Goal: Task Accomplishment & Management: Manage account settings

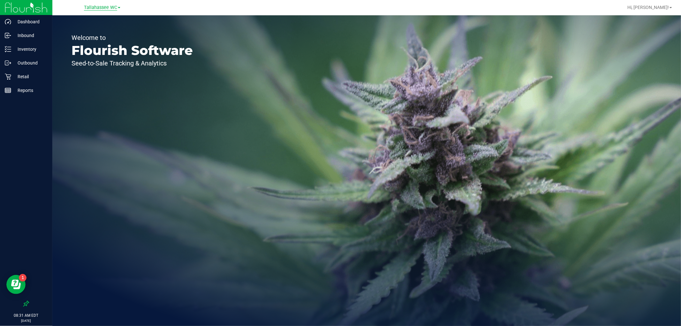
click at [110, 8] on span "Tallahassee WC" at bounding box center [100, 8] width 33 height 6
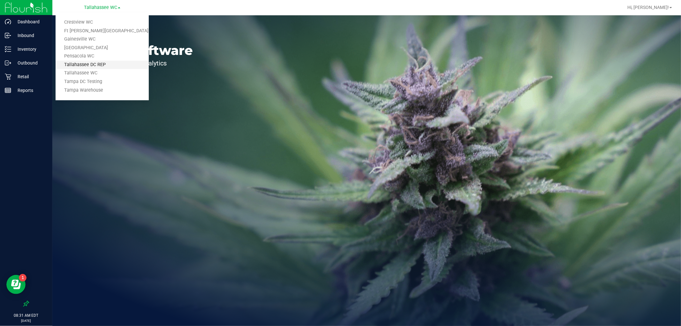
click at [116, 62] on link "Tallahassee DC REP" at bounding box center [102, 65] width 93 height 9
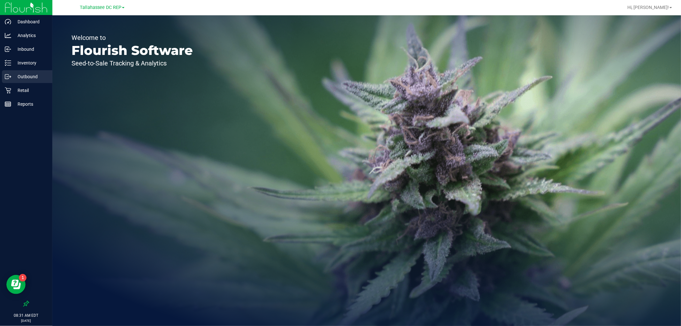
click at [36, 75] on p "Outbound" at bounding box center [30, 77] width 38 height 8
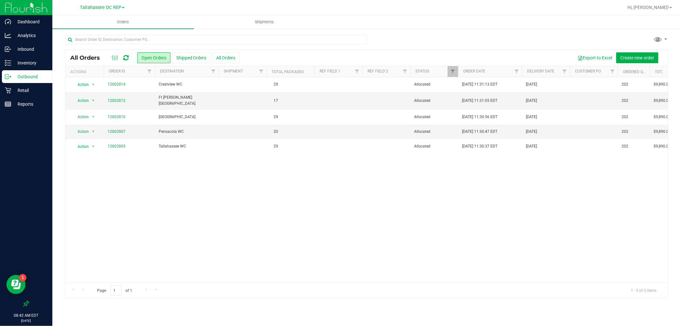
click at [394, 194] on div "Action Action Cancel order Clone order Edit order Mark as fully paid Order audi…" at bounding box center [366, 179] width 602 height 205
click at [30, 59] on p "Inventory" at bounding box center [30, 63] width 38 height 8
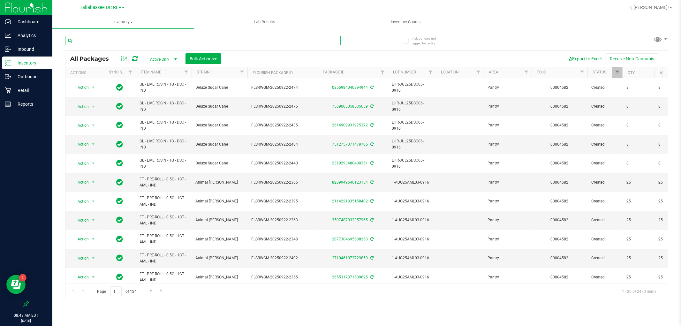
click at [188, 42] on input "text" at bounding box center [203, 41] width 276 height 10
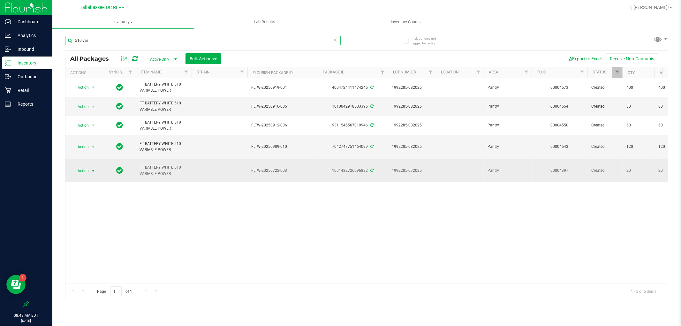
type input "510 var"
click at [82, 166] on span "Action" at bounding box center [80, 170] width 17 height 9
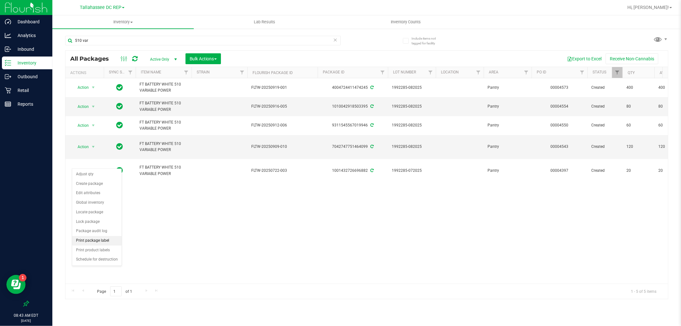
click at [109, 238] on li "Print package label" at bounding box center [96, 241] width 49 height 10
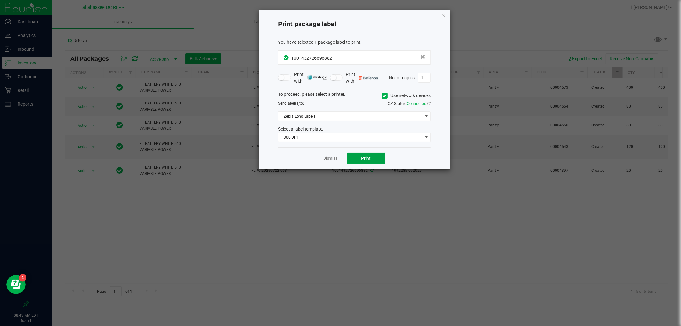
click at [372, 162] on button "Print" at bounding box center [366, 158] width 38 height 11
click at [444, 14] on icon "button" at bounding box center [444, 15] width 4 height 8
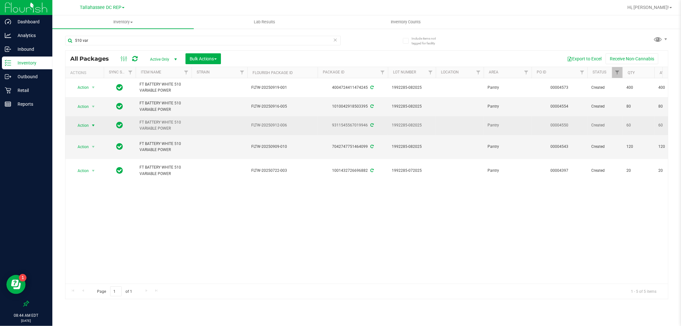
click at [92, 128] on span "select" at bounding box center [93, 125] width 5 height 5
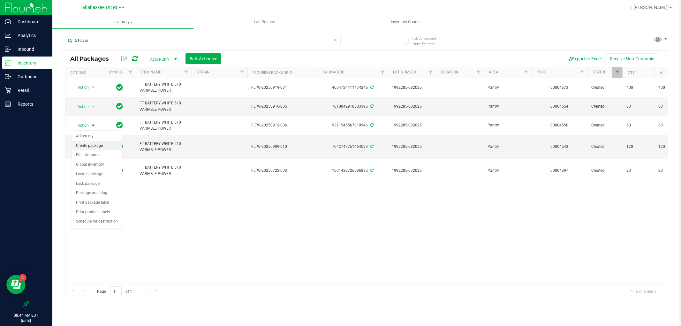
click at [103, 148] on li "Create package" at bounding box center [96, 146] width 49 height 10
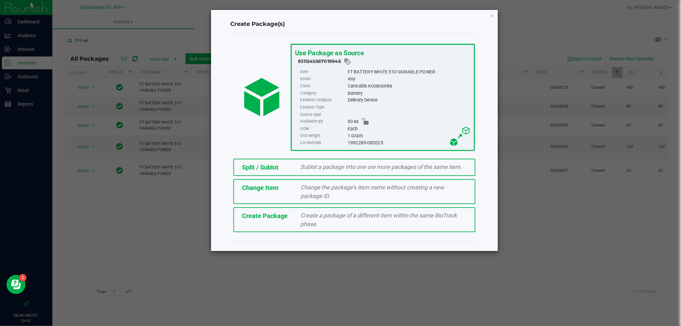
click at [295, 171] on div "Split / Sublot" at bounding box center [266, 168] width 59 height 10
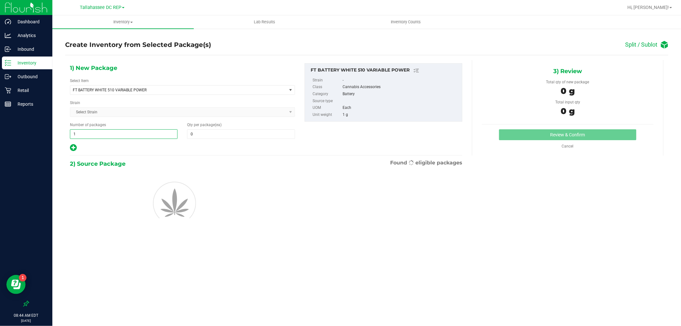
click at [119, 130] on span "1 1" at bounding box center [124, 134] width 108 height 10
click at [119, 130] on input "1" at bounding box center [123, 134] width 107 height 9
type input "3"
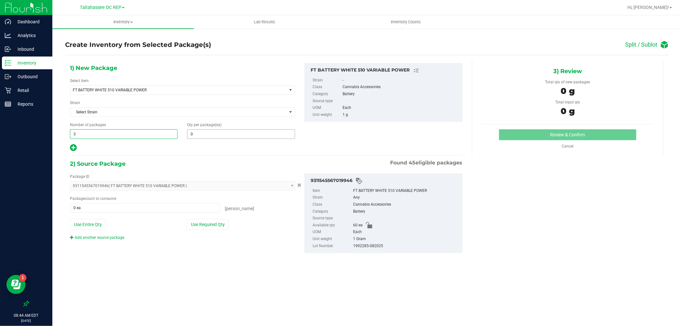
type input "3"
click at [227, 139] on span "0 0" at bounding box center [241, 134] width 108 height 10
click at [223, 135] on span at bounding box center [241, 134] width 108 height 10
click at [223, 135] on input "text" at bounding box center [240, 134] width 107 height 9
type input "20"
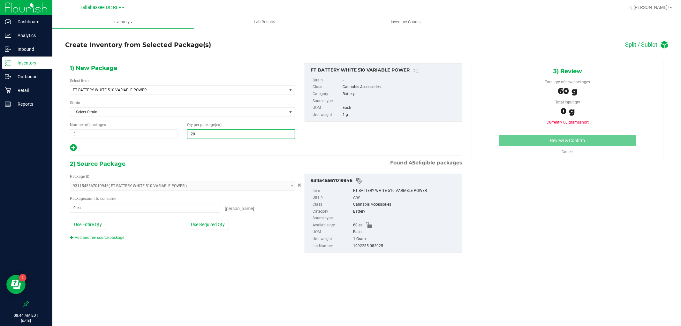
type input "20"
click at [125, 289] on div "Inventory All packages All inventory Waste log Create inventory Lab Results Inv…" at bounding box center [366, 170] width 629 height 311
click at [97, 207] on span at bounding box center [145, 208] width 150 height 10
drag, startPoint x: 97, startPoint y: 207, endPoint x: 97, endPoint y: 203, distance: 3.9
click at [97, 207] on input "text" at bounding box center [144, 207] width 149 height 9
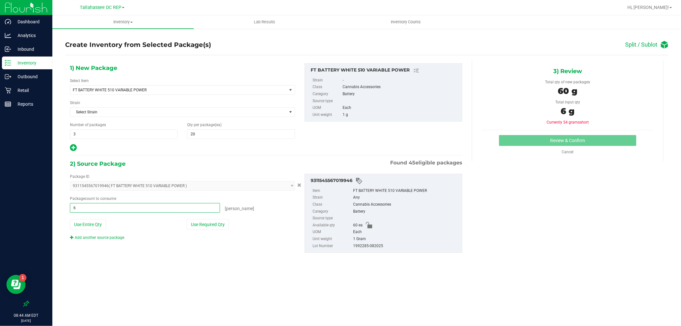
type input "60"
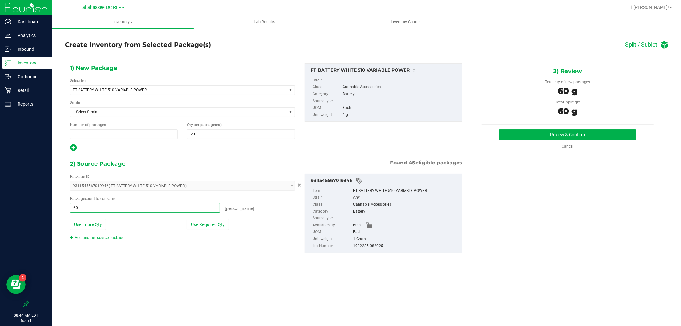
type input "60 ea"
click at [311, 291] on div "Inventory All packages All inventory Waste log Create inventory Lab Results Inv…" at bounding box center [366, 170] width 629 height 311
click at [552, 137] on button "Review & Confirm" at bounding box center [567, 134] width 137 height 11
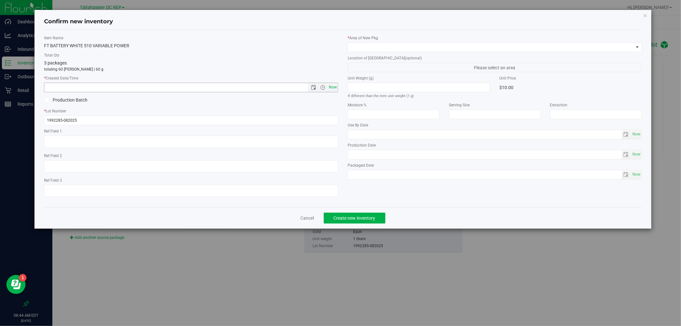
click at [337, 89] on span "Now" at bounding box center [333, 87] width 11 height 9
type input "[DATE] 8:44 AM"
click at [364, 49] on span at bounding box center [490, 47] width 285 height 9
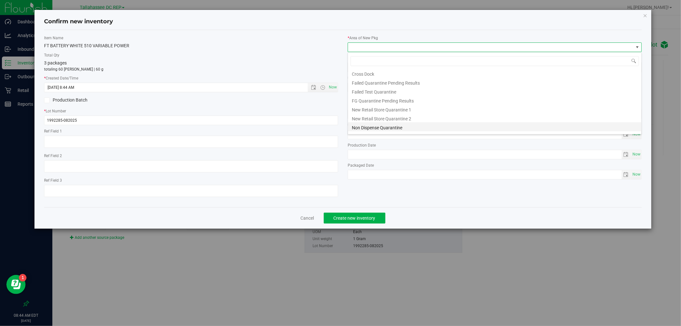
scroll to position [26, 0]
click at [368, 118] on li "Pantry" at bounding box center [494, 119] width 293 height 9
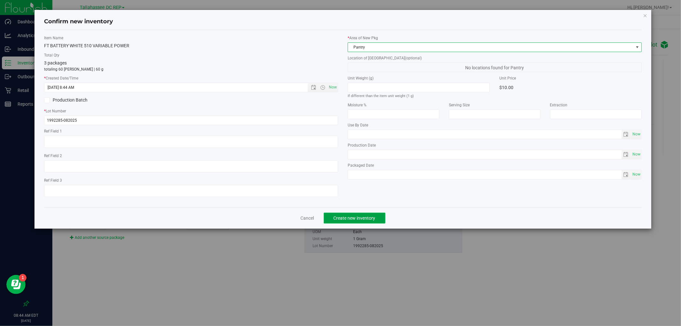
click at [372, 216] on button "Create new inventory" at bounding box center [355, 218] width 62 height 11
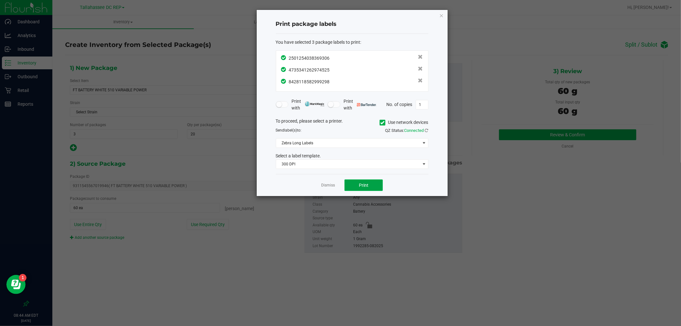
click at [371, 184] on button "Print" at bounding box center [363, 184] width 38 height 11
click at [440, 14] on icon "button" at bounding box center [441, 15] width 4 height 8
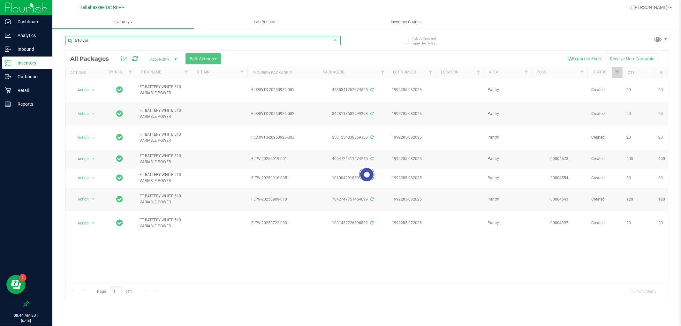
click at [94, 38] on input "510 var" at bounding box center [203, 41] width 276 height 10
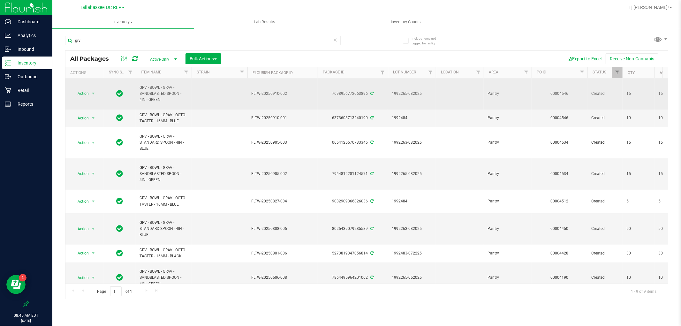
drag, startPoint x: 161, startPoint y: 96, endPoint x: 132, endPoint y: 87, distance: 29.7
copy tr "GRV - BOWL - GRAV - SANDBLASTED SPOON - 4IN - GREEN"
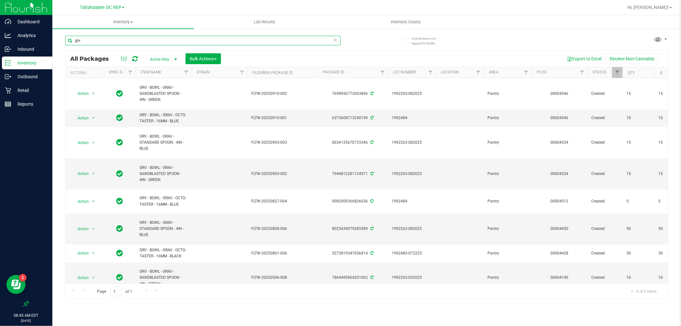
click at [126, 36] on input "grv" at bounding box center [203, 41] width 276 height 10
paste input "GRV - BOWL - GRAV - SANDBLASTED SPOON - 4IN - GREEN"
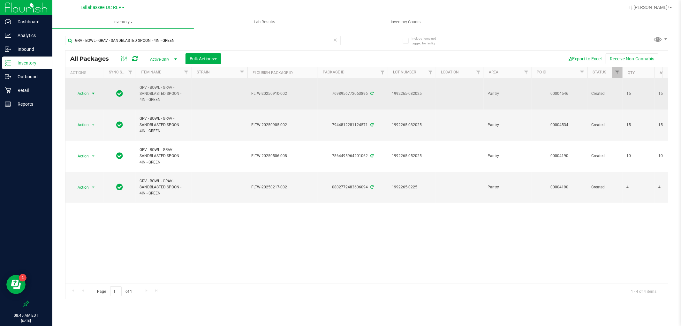
click at [94, 95] on span "select" at bounding box center [93, 93] width 5 height 5
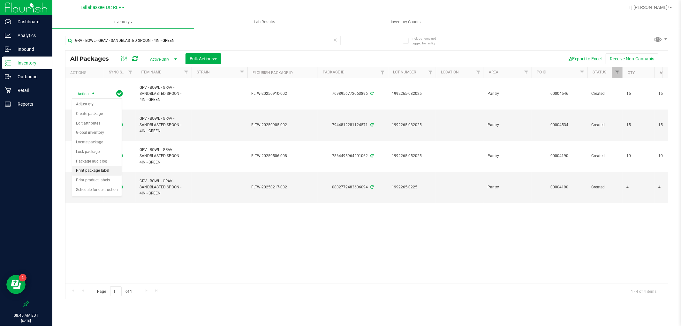
click at [108, 171] on li "Print package label" at bounding box center [96, 171] width 49 height 10
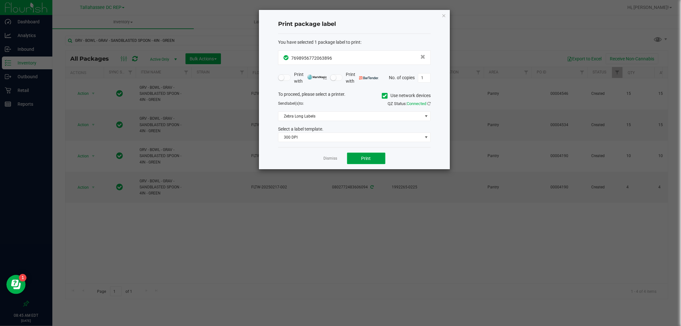
click at [369, 157] on span "Print" at bounding box center [366, 158] width 10 height 5
click at [442, 14] on icon "button" at bounding box center [444, 15] width 4 height 8
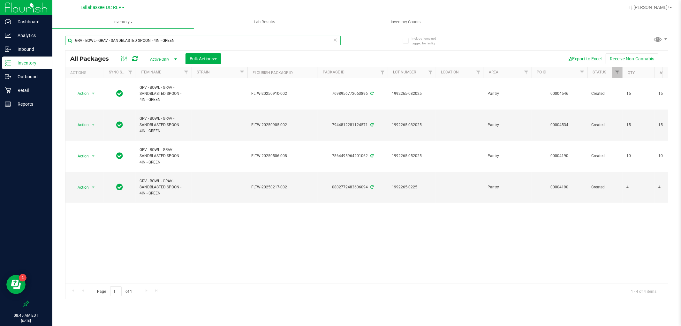
drag, startPoint x: 119, startPoint y: 38, endPoint x: 287, endPoint y: 35, distance: 168.6
click at [284, 38] on input "GRV - BOWL - GRAV - SANDBLASTED SPOON - 4IN - GREEN" at bounding box center [203, 41] width 276 height 10
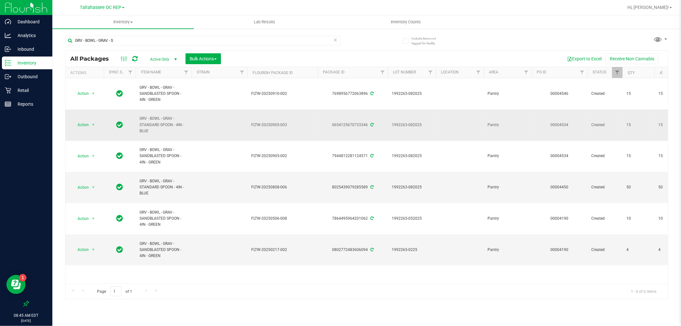
drag, startPoint x: 155, startPoint y: 133, endPoint x: 136, endPoint y: 125, distance: 21.4
click at [136, 125] on td "GRV - BOWL - GRAV - STANDARD SPOON - 4IN - BLUE" at bounding box center [164, 125] width 56 height 31
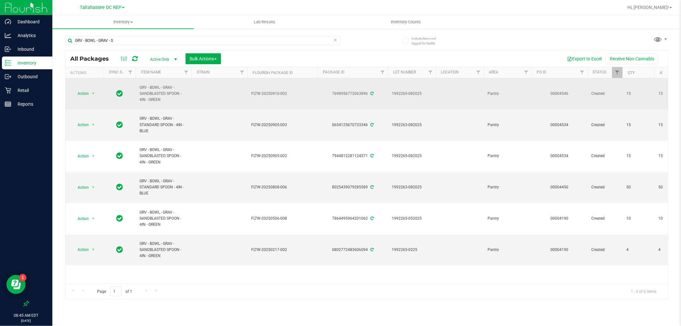
copy span "GRV - BOWL - GRAV - STANDARD SPOON - 4IN - BLUE"
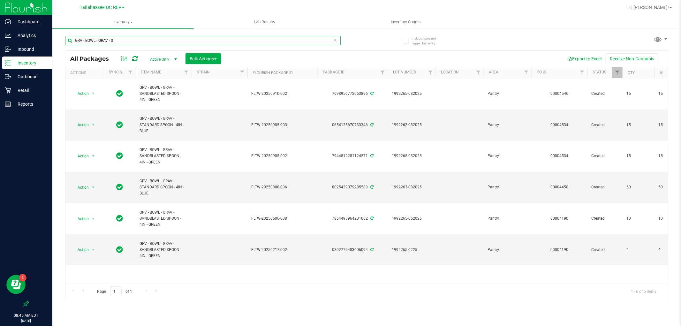
click at [122, 40] on input "GRV - BOWL - GRAV - S" at bounding box center [203, 41] width 276 height 10
paste input "GRV - BOWL - GRAV - STANDARD SPOON - 4IN - BLUE"
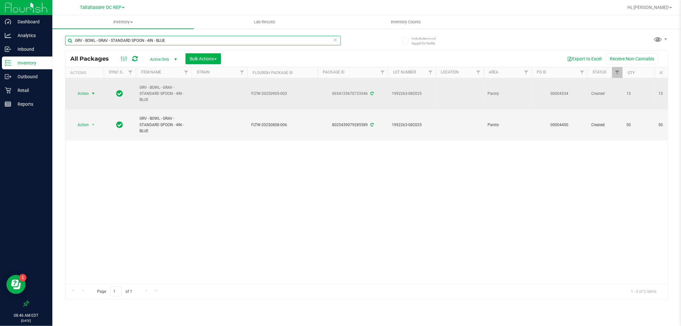
type input "GRV - BOWL - GRAV - STANDARD SPOON - 4IN - BLUE"
click at [90, 95] on span "select" at bounding box center [93, 93] width 8 height 9
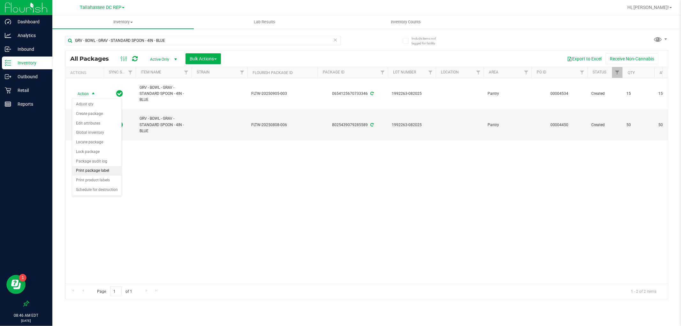
click at [110, 173] on li "Print package label" at bounding box center [96, 171] width 49 height 10
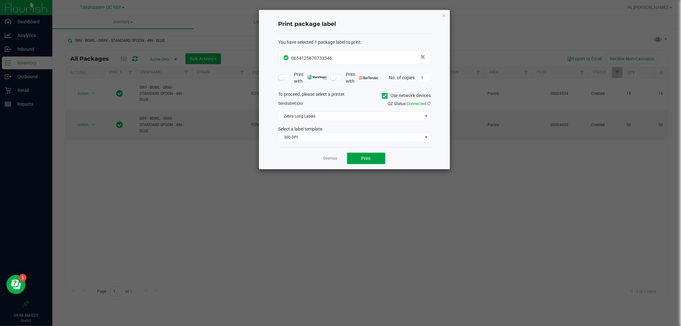
click at [384, 157] on button "Print" at bounding box center [366, 158] width 38 height 11
click at [444, 14] on icon "button" at bounding box center [444, 15] width 4 height 8
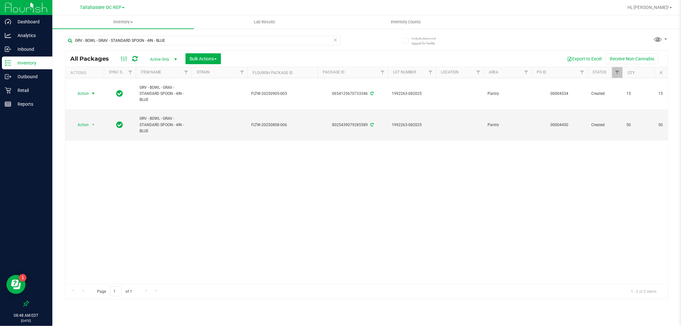
click at [250, 164] on div "Action Action Adjust qty Create package Edit attributes Global inventory Locate…" at bounding box center [366, 180] width 602 height 205
click at [337, 39] on icon at bounding box center [335, 40] width 4 height 8
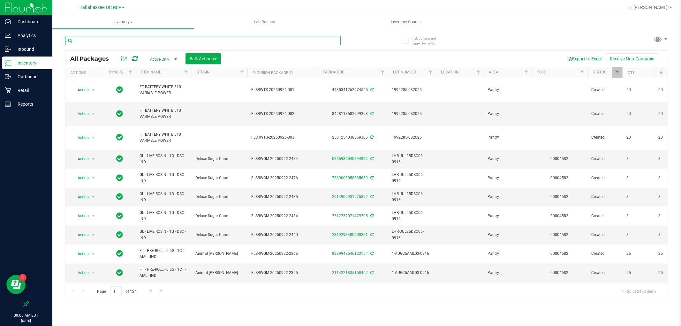
click at [125, 41] on input "text" at bounding box center [203, 41] width 276 height 10
type input "t"
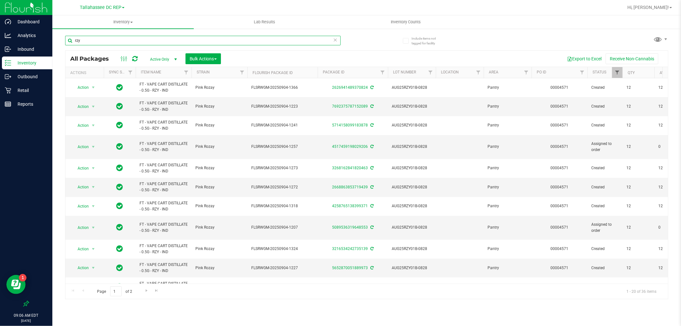
type input "rzy"
click at [618, 71] on span "Filter" at bounding box center [617, 72] width 5 height 5
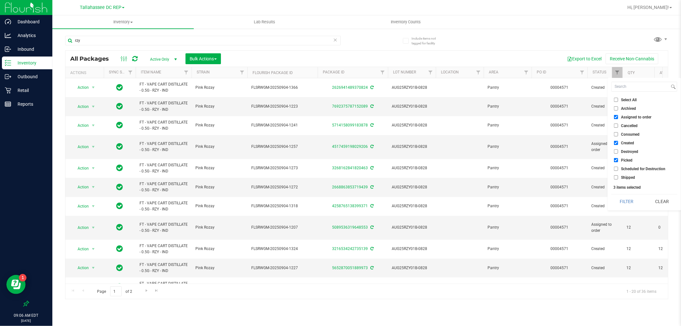
click at [615, 117] on input "Assigned to order" at bounding box center [616, 117] width 4 height 4
checkbox input "false"
click at [627, 200] on button "Filter" at bounding box center [626, 201] width 31 height 14
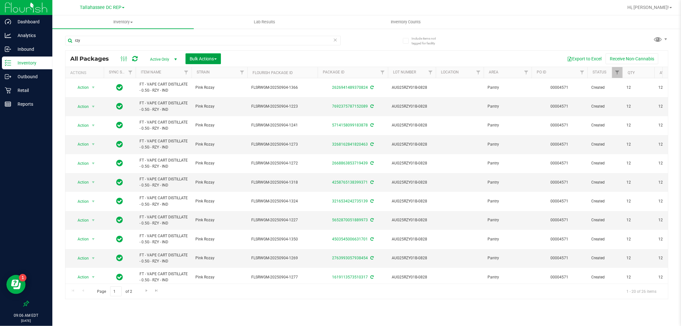
click at [194, 55] on button "Bulk Actions" at bounding box center [202, 58] width 35 height 11
click at [222, 109] on span "Locate packages" at bounding box center [205, 108] width 32 height 5
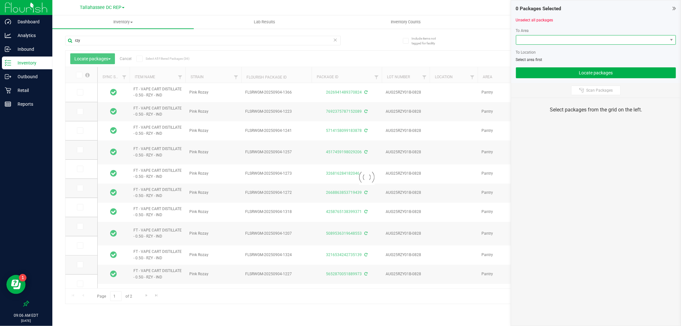
click at [548, 40] on span at bounding box center [591, 39] width 151 height 9
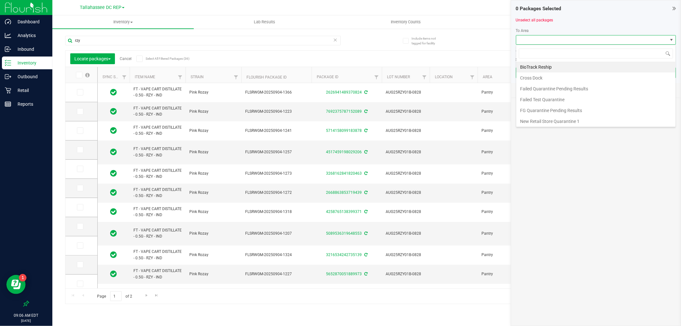
scroll to position [45, 0]
click at [547, 117] on li "Quarantine" at bounding box center [595, 120] width 159 height 11
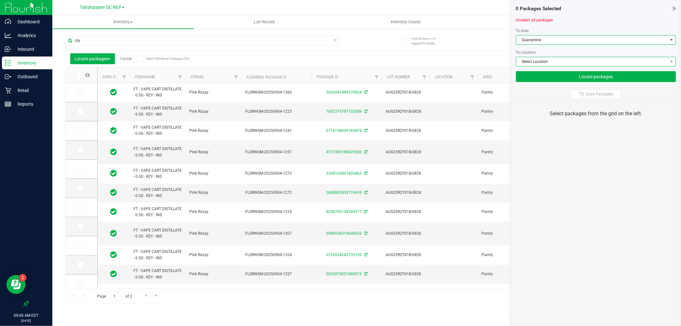
click at [546, 62] on span "Select Location" at bounding box center [591, 61] width 151 height 9
click at [542, 58] on span "Select Location" at bounding box center [591, 61] width 151 height 9
click at [672, 61] on span at bounding box center [671, 61] width 5 height 5
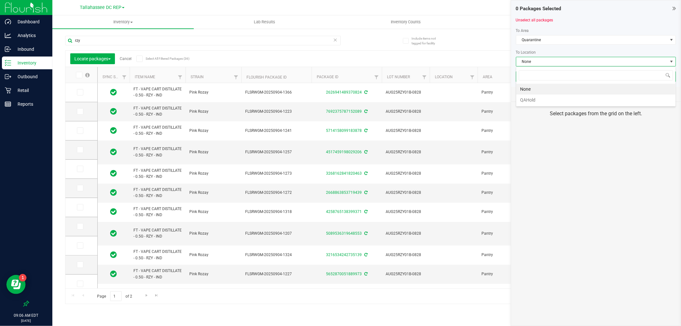
scroll to position [10, 160]
click at [538, 100] on li "QAHold" at bounding box center [595, 100] width 159 height 11
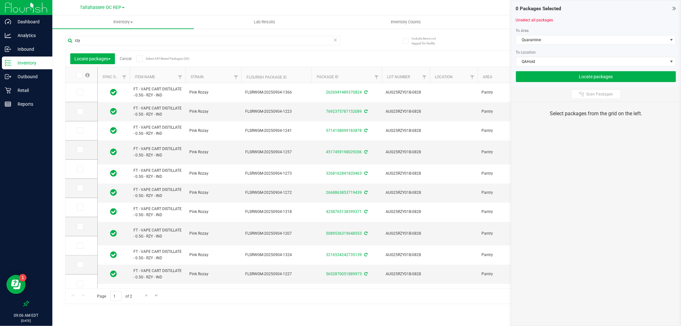
click at [142, 57] on span at bounding box center [139, 59] width 6 height 6
click at [0, 0] on input "Select All Filtered Packages (36)" at bounding box center [0, 0] width 0 height 0
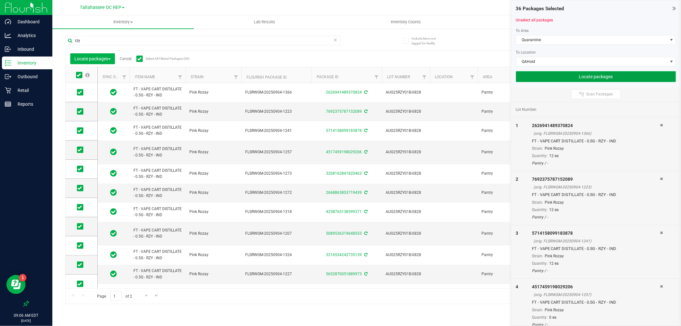
click at [540, 72] on button "Locate packages" at bounding box center [596, 76] width 160 height 11
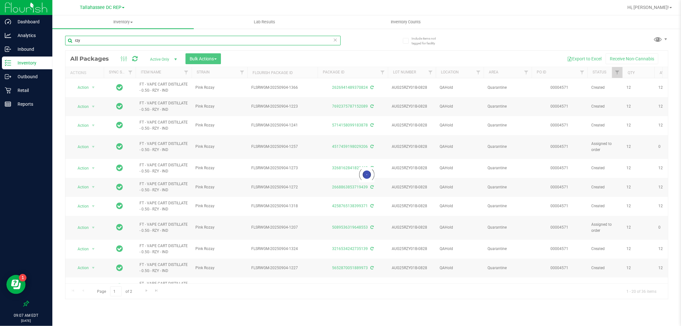
click at [121, 42] on input "rzy" at bounding box center [203, 41] width 276 height 10
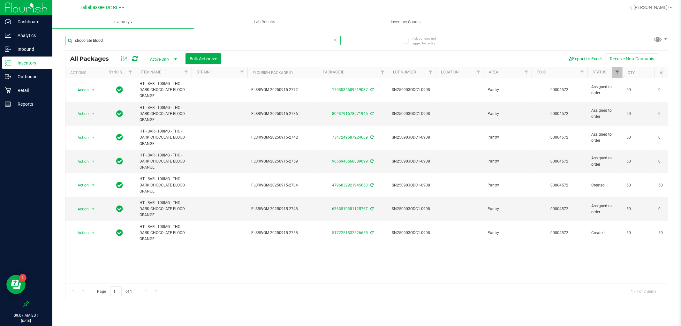
type input "chocolate blood"
click at [619, 73] on span "Filter" at bounding box center [617, 72] width 5 height 5
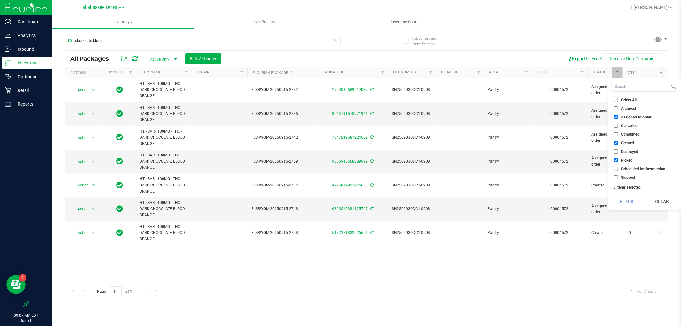
click at [614, 117] on input "Assigned to order" at bounding box center [616, 117] width 4 height 4
checkbox input "false"
click at [627, 203] on button "Filter" at bounding box center [626, 201] width 31 height 14
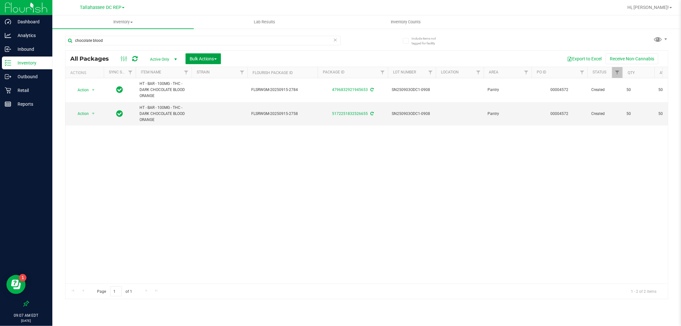
click at [196, 60] on span "Bulk Actions" at bounding box center [203, 58] width 27 height 5
click at [213, 109] on span "Locate packages" at bounding box center [205, 108] width 32 height 5
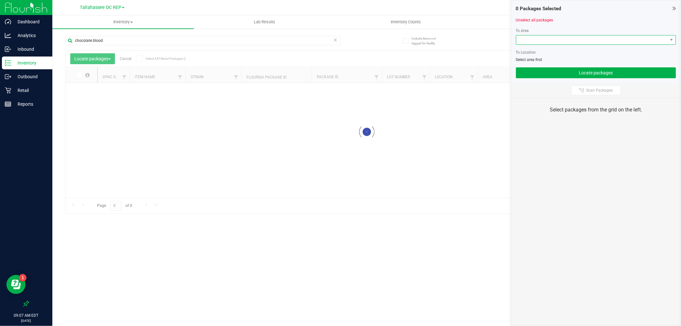
click at [533, 42] on span at bounding box center [591, 39] width 151 height 9
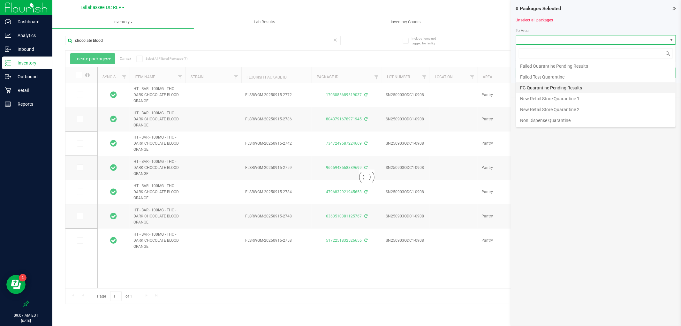
scroll to position [45, 0]
click at [543, 118] on li "Quarantine" at bounding box center [595, 120] width 159 height 11
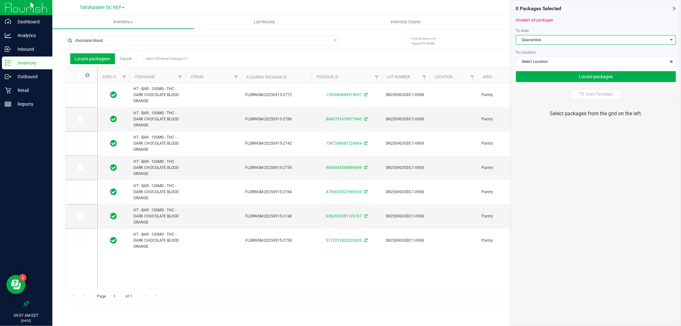
type input "[DATE]"
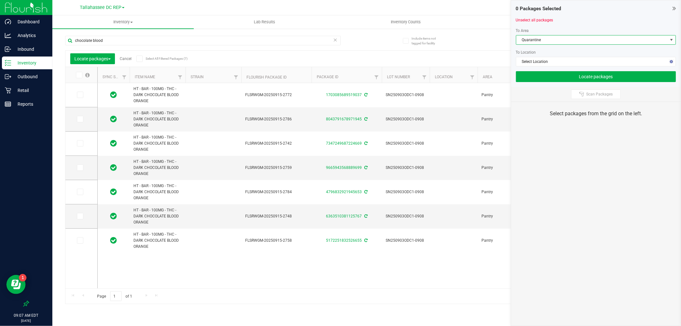
type input "[DATE]"
click at [543, 62] on span "Select Location" at bounding box center [591, 61] width 151 height 9
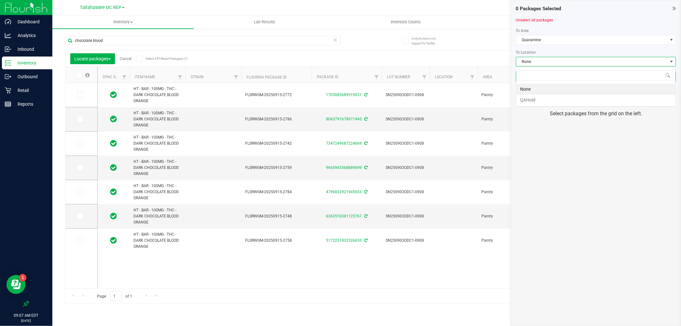
scroll to position [10, 160]
click at [548, 98] on li "QAHold" at bounding box center [595, 100] width 159 height 11
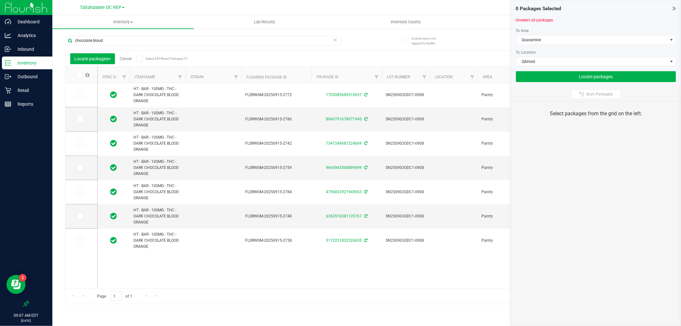
click at [144, 58] on label "Select All Filtered Packages (7)" at bounding box center [156, 59] width 41 height 6
click at [0, 0] on input "Select All Filtered Packages (7)" at bounding box center [0, 0] width 0 height 0
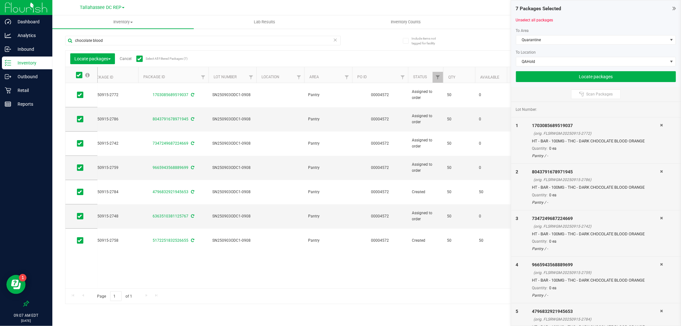
scroll to position [0, 205]
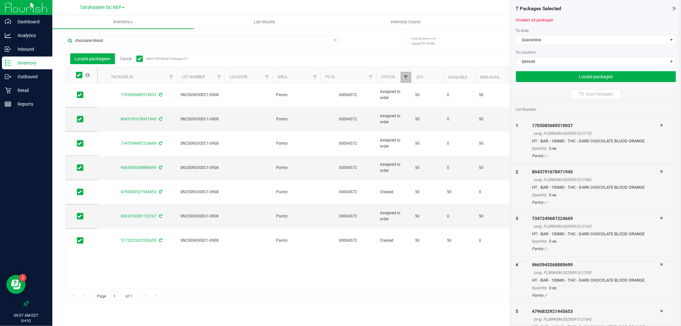
click at [405, 77] on span "Filter" at bounding box center [405, 77] width 5 height 5
click at [410, 112] on input "Assigned to order" at bounding box center [409, 113] width 4 height 4
checkbox input "false"
click at [423, 148] on button "Filter" at bounding box center [420, 146] width 31 height 14
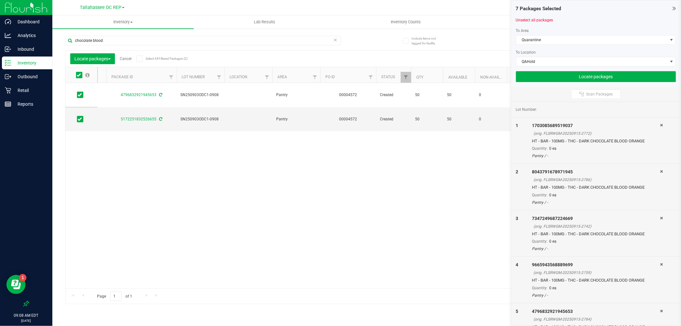
click at [142, 60] on span at bounding box center [139, 59] width 6 height 6
click at [0, 0] on input "Select All Filtered Packages (2)" at bounding box center [0, 0] width 0 height 0
click at [574, 77] on button "Locate packages" at bounding box center [596, 76] width 160 height 11
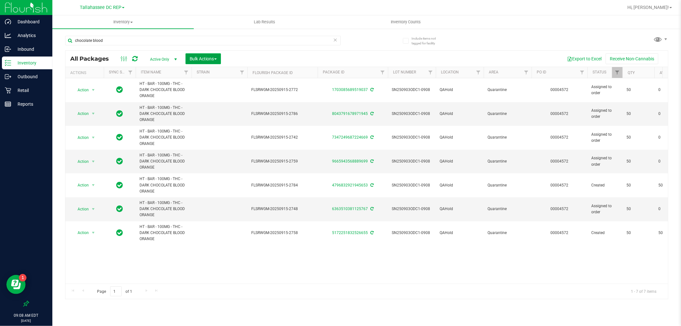
click at [221, 61] on button "Bulk Actions" at bounding box center [202, 58] width 35 height 11
click at [222, 107] on div "Locate packages" at bounding box center [209, 109] width 41 height 10
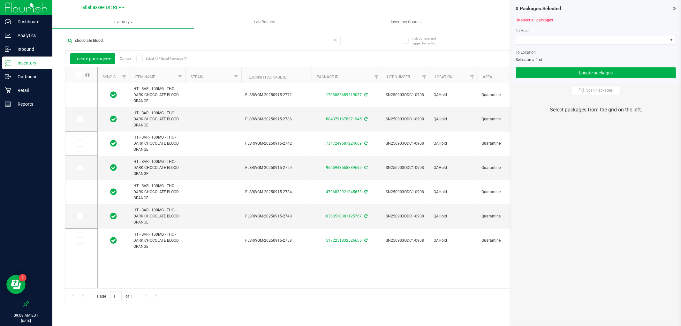
scroll to position [0, 452]
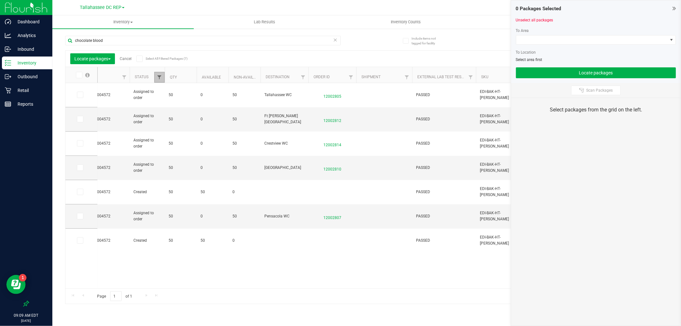
click at [161, 75] on span "Filter" at bounding box center [159, 77] width 5 height 5
click at [175, 106] on span "Select All" at bounding box center [176, 104] width 16 height 4
click at [165, 106] on input "Select All" at bounding box center [163, 104] width 4 height 4
checkbox input "false"
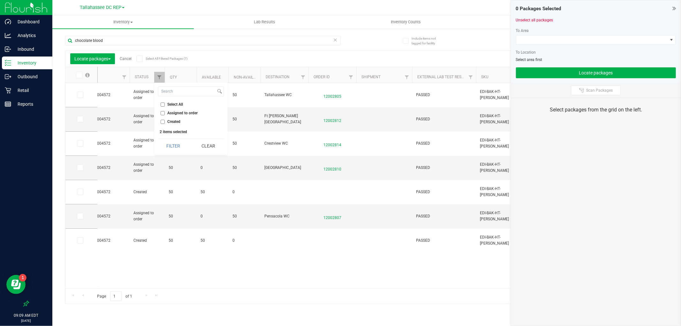
checkbox input "false"
click at [176, 112] on span "Assigned to order" at bounding box center [183, 113] width 30 height 4
click at [165, 112] on input "Assigned to order" at bounding box center [163, 113] width 4 height 4
checkbox input "true"
click at [184, 140] on button "Filter" at bounding box center [173, 146] width 31 height 14
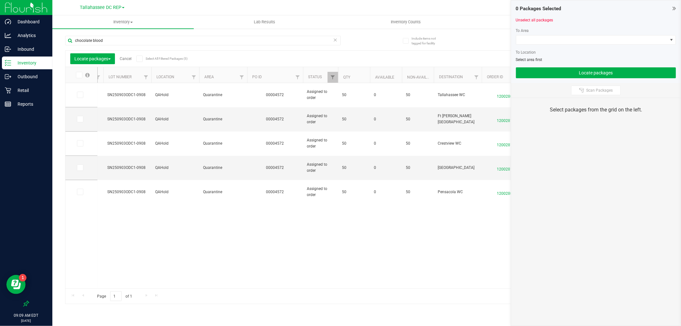
scroll to position [0, 259]
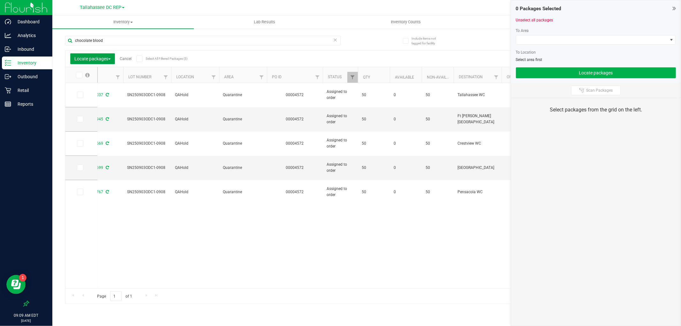
click at [106, 60] on span "Locate packages" at bounding box center [92, 58] width 36 height 5
click at [547, 39] on span at bounding box center [591, 39] width 151 height 9
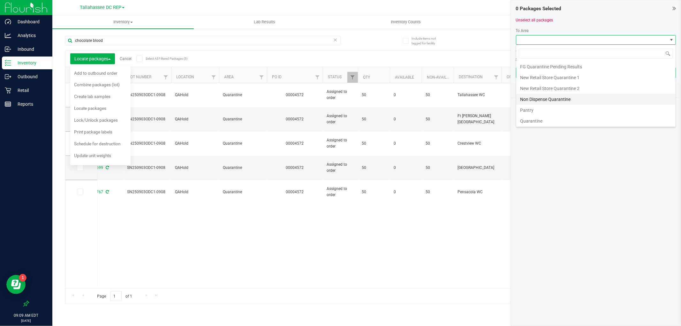
scroll to position [45, 0]
click at [536, 109] on li "Pantry" at bounding box center [595, 109] width 159 height 11
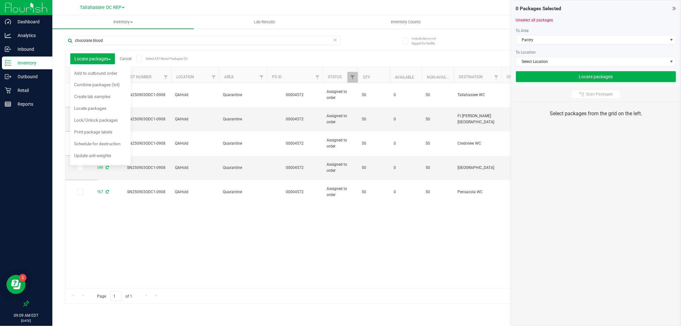
click at [136, 58] on div "Locate packages Cancel Select All Filtered Packages (5)" at bounding box center [123, 58] width 107 height 11
click at [140, 59] on icon at bounding box center [139, 59] width 4 height 0
click at [0, 0] on input "Select All Filtered Packages (5)" at bounding box center [0, 0] width 0 height 0
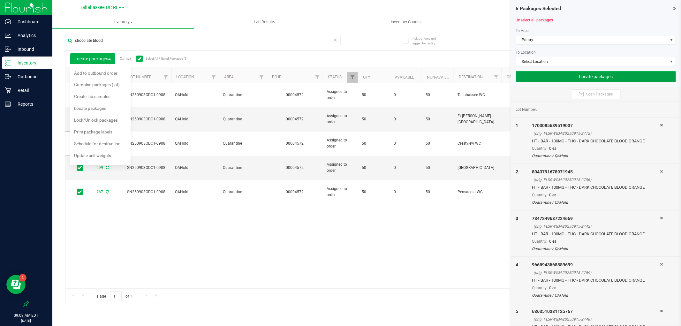
click at [559, 73] on button "Locate packages" at bounding box center [596, 76] width 160 height 11
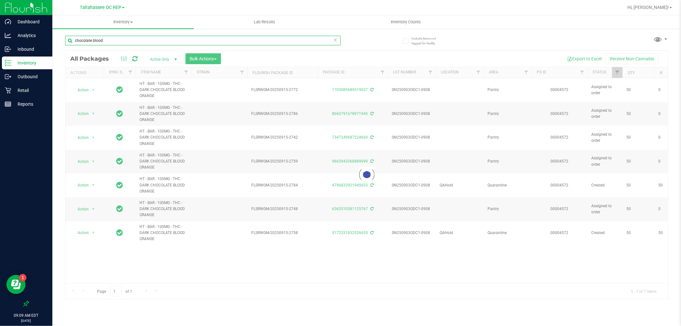
click at [245, 40] on input "chocolate blood" at bounding box center [203, 41] width 276 height 10
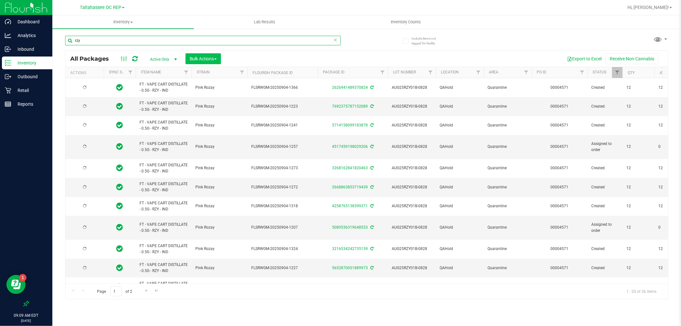
type input "rzy"
click at [218, 59] on button "Bulk Actions" at bounding box center [202, 58] width 35 height 11
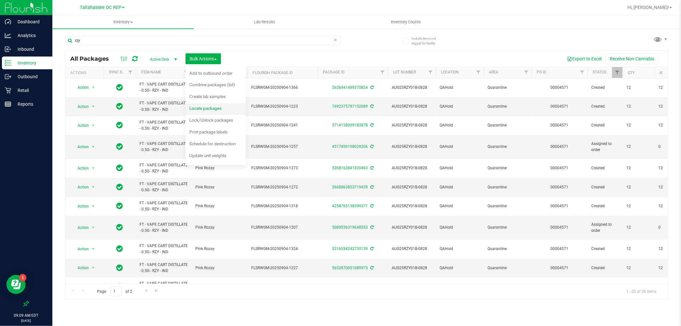
click at [223, 110] on div "Locate packages" at bounding box center [209, 109] width 41 height 10
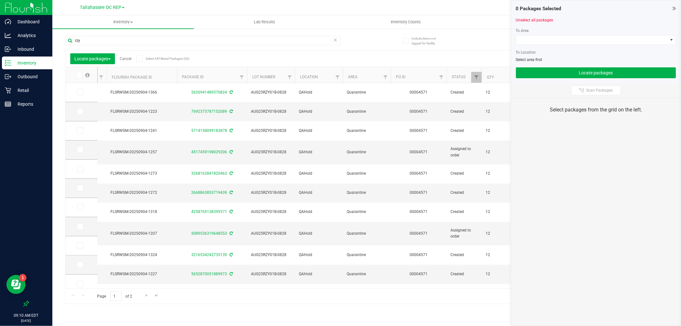
scroll to position [0, 139]
click at [473, 77] on span "Filter" at bounding box center [472, 77] width 5 height 5
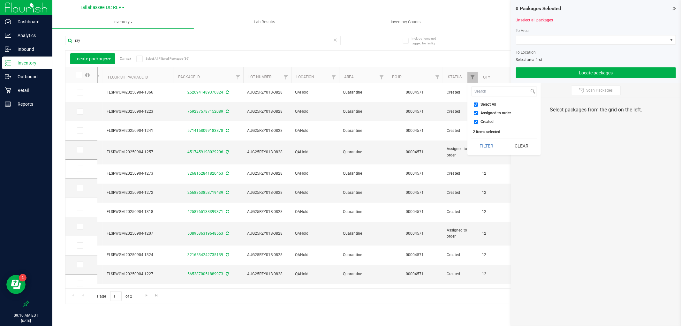
click at [477, 105] on input "Select All" at bounding box center [476, 104] width 4 height 4
checkbox input "false"
click at [480, 113] on label "Assigned to order" at bounding box center [492, 113] width 37 height 4
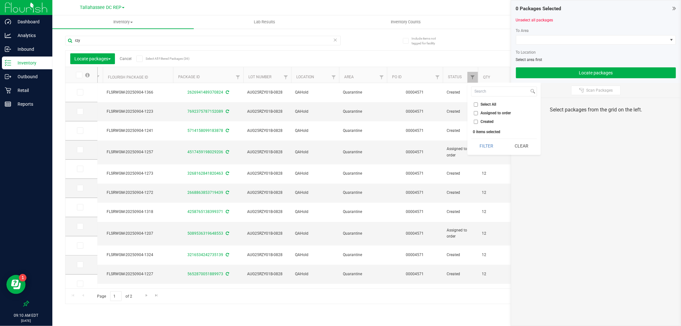
click at [478, 113] on input "Assigned to order" at bounding box center [476, 113] width 4 height 4
checkbox input "true"
click at [487, 144] on button "Filter" at bounding box center [486, 146] width 31 height 14
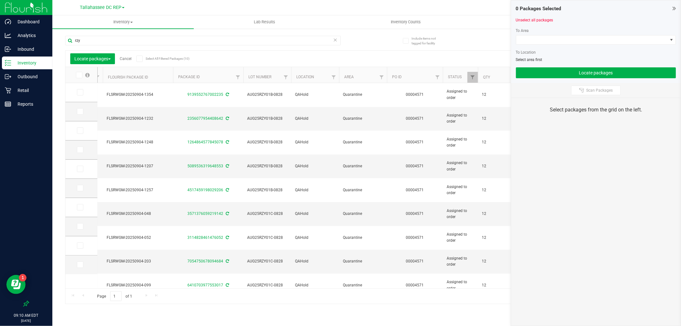
click at [144, 57] on label "Select All Filtered Packages (10)" at bounding box center [156, 59] width 41 height 6
click at [0, 0] on input "Select All Filtered Packages (10)" at bounding box center [0, 0] width 0 height 0
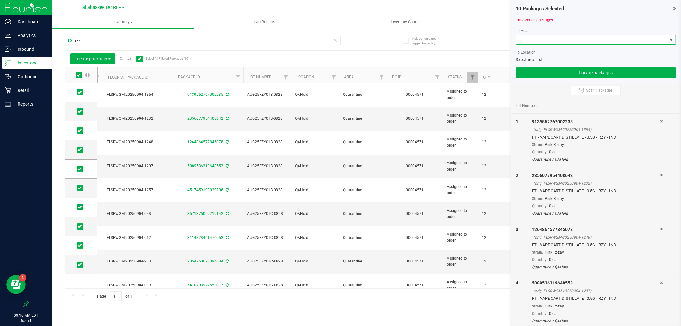
click at [564, 41] on span at bounding box center [591, 39] width 151 height 9
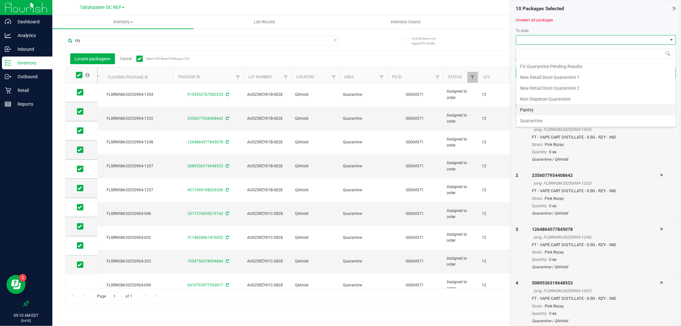
scroll to position [45, 0]
click at [540, 110] on li "Pantry" at bounding box center [595, 109] width 159 height 11
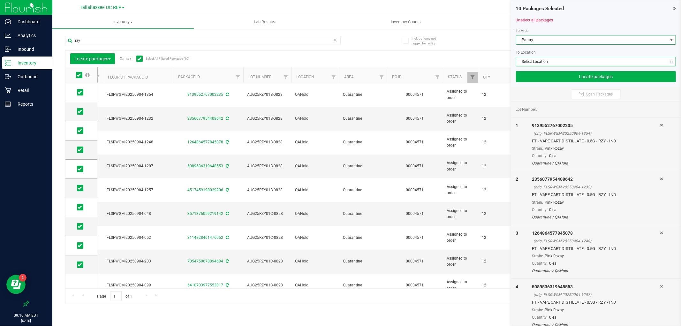
click at [545, 62] on span "Select Location" at bounding box center [591, 61] width 151 height 9
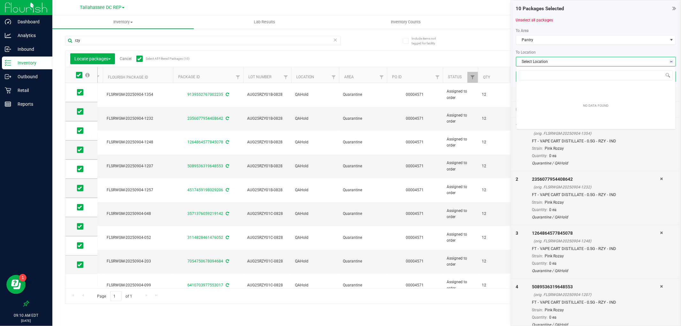
scroll to position [10, 160]
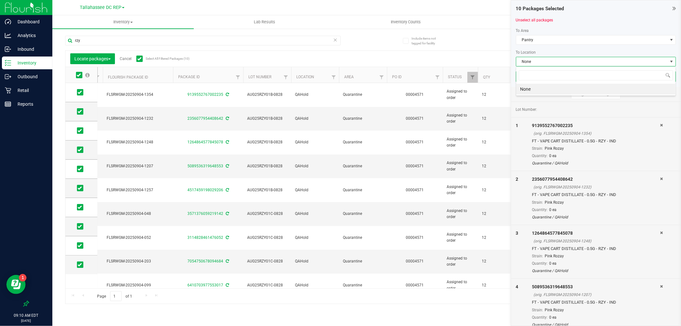
click at [545, 62] on span "None" at bounding box center [591, 61] width 151 height 9
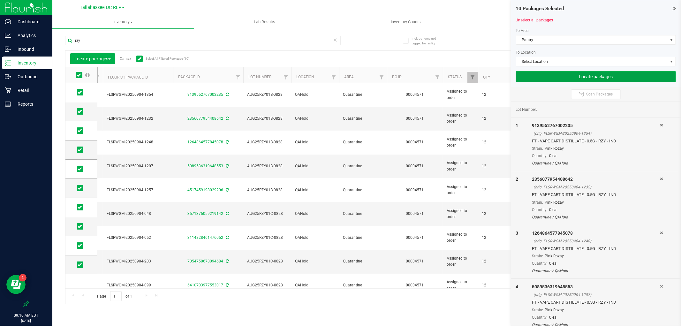
click at [546, 77] on button "Locate packages" at bounding box center [596, 76] width 160 height 11
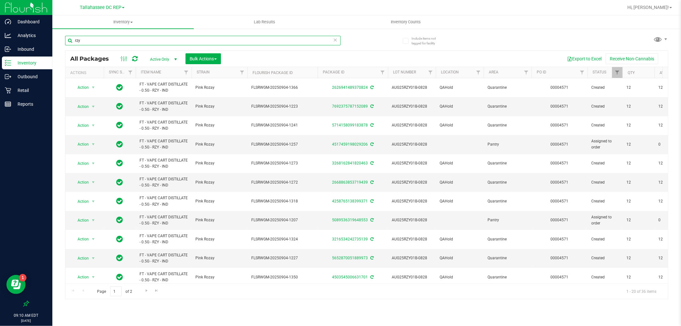
click at [162, 40] on input "rzy" at bounding box center [203, 41] width 276 height 10
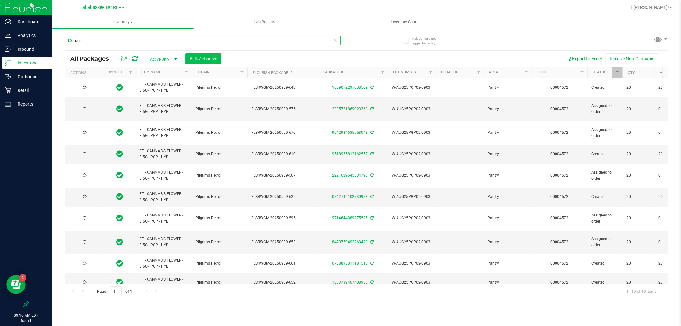
type input "pgp"
click at [201, 59] on span "Bulk Actions" at bounding box center [203, 58] width 27 height 5
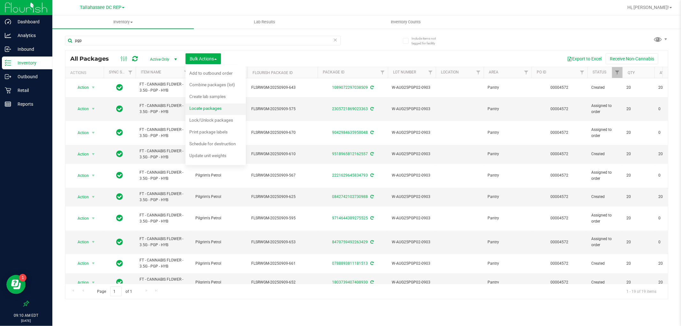
click at [205, 105] on div "Locate packages" at bounding box center [209, 109] width 41 height 10
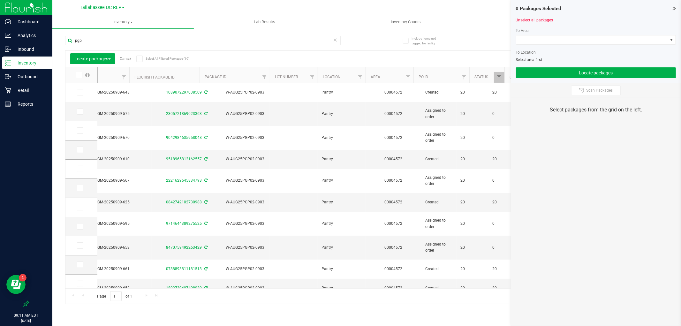
scroll to position [0, 167]
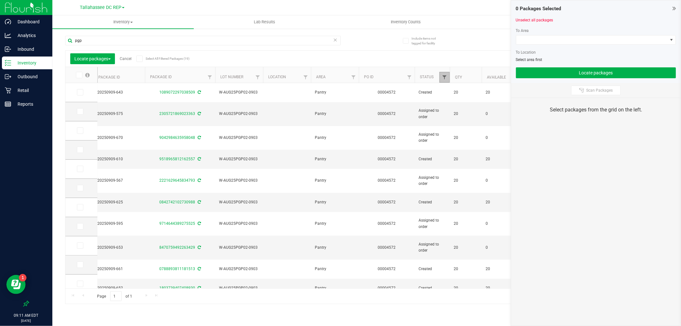
click at [445, 75] on span "Filter" at bounding box center [444, 77] width 5 height 5
click at [460, 105] on span "Select All" at bounding box center [461, 104] width 16 height 4
click at [450, 105] on input "Select All" at bounding box center [448, 104] width 4 height 4
checkbox input "false"
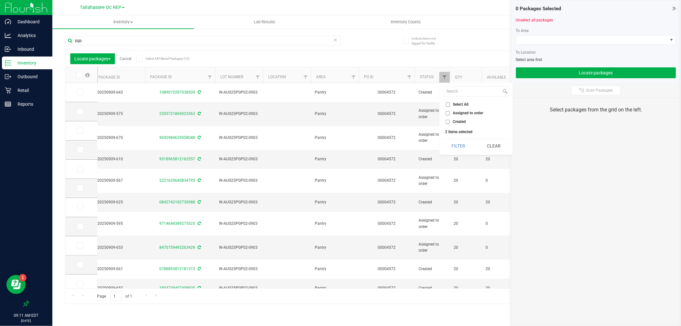
checkbox input "false"
click at [464, 115] on span "Assigned to order" at bounding box center [468, 113] width 30 height 4
click at [450, 115] on input "Assigned to order" at bounding box center [448, 113] width 4 height 4
click at [446, 113] on input "Assigned to order" at bounding box center [448, 113] width 4 height 4
checkbox input "false"
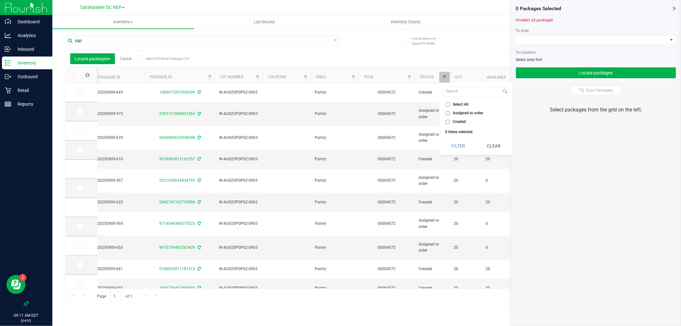
click at [449, 121] on input "Created" at bounding box center [448, 122] width 4 height 4
checkbox input "true"
click at [465, 142] on button "Filter" at bounding box center [458, 146] width 31 height 14
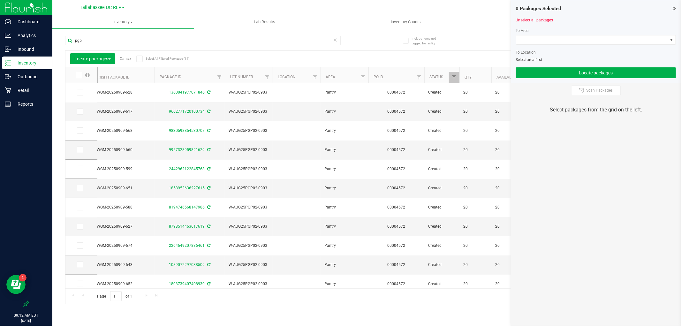
scroll to position [0, 160]
click at [450, 78] on span "Filter" at bounding box center [451, 77] width 5 height 5
click at [444, 56] on div "Export to Excel Receive Non-Cannabis" at bounding box center [421, 58] width 486 height 11
click at [142, 59] on span at bounding box center [139, 59] width 6 height 6
click at [0, 0] on input "Select All Filtered Packages (14)" at bounding box center [0, 0] width 0 height 0
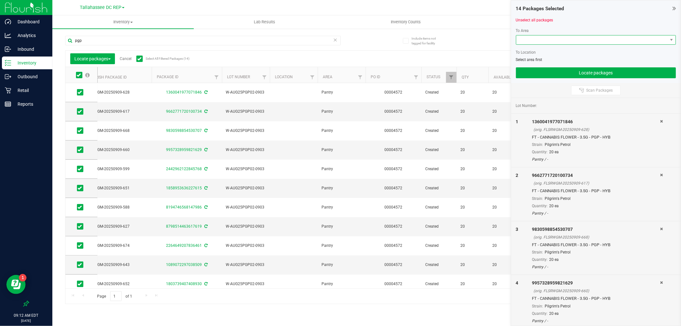
click at [554, 41] on span at bounding box center [591, 39] width 151 height 9
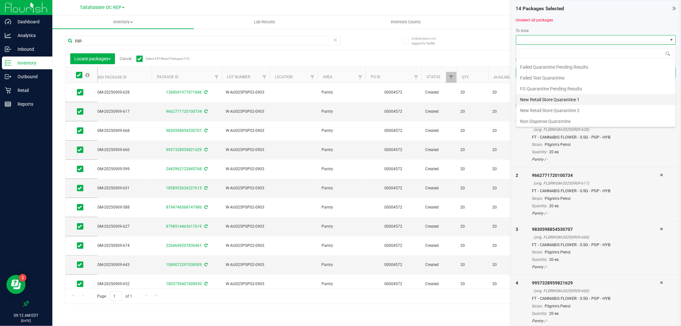
scroll to position [45, 0]
click at [540, 116] on li "Quarantine" at bounding box center [595, 120] width 159 height 11
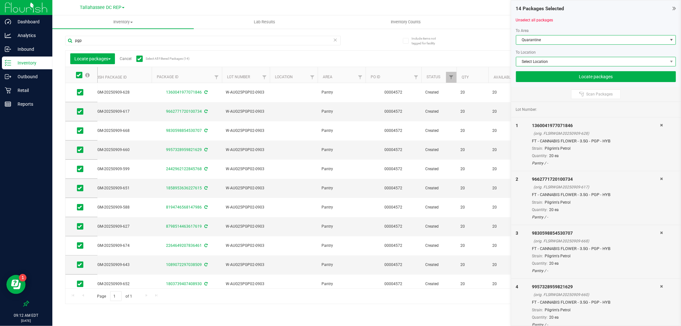
click at [549, 62] on span "Select Location" at bounding box center [591, 61] width 151 height 9
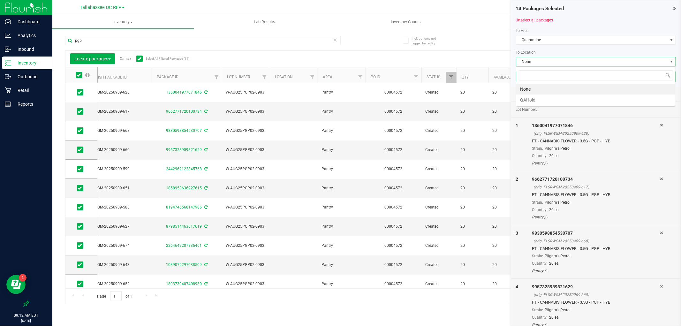
scroll to position [10, 160]
click at [544, 98] on li "QAHold" at bounding box center [595, 100] width 159 height 11
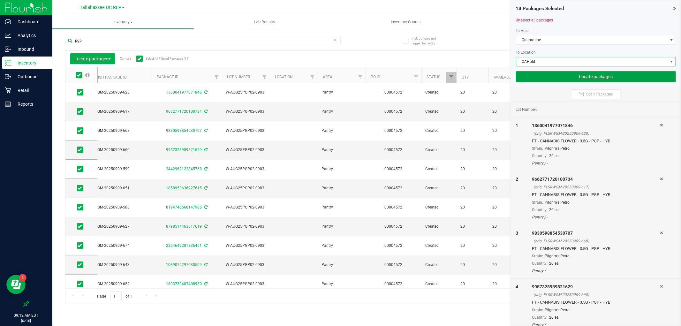
click at [547, 76] on button "Locate packages" at bounding box center [596, 76] width 160 height 11
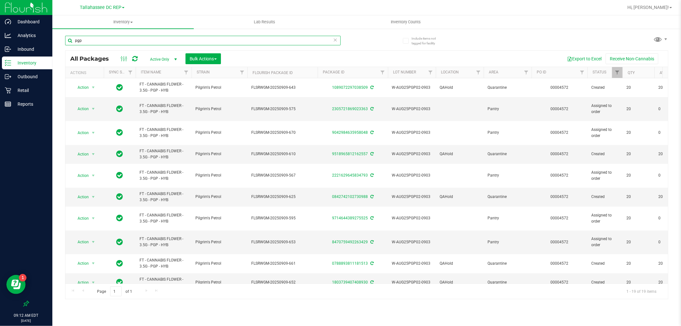
click at [100, 37] on input "pgp" at bounding box center [203, 41] width 276 height 10
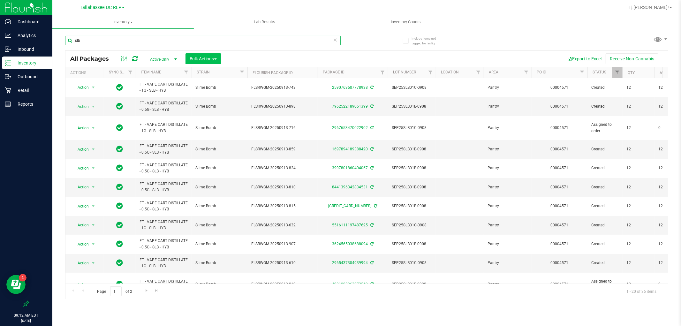
type input "slb"
click at [221, 60] on button "Bulk Actions" at bounding box center [202, 58] width 35 height 11
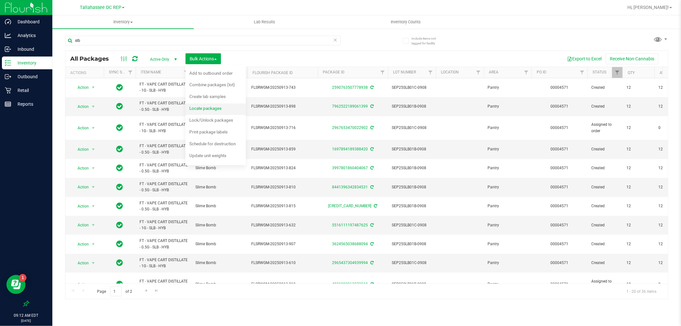
click at [213, 110] on span "Locate packages" at bounding box center [205, 108] width 32 height 5
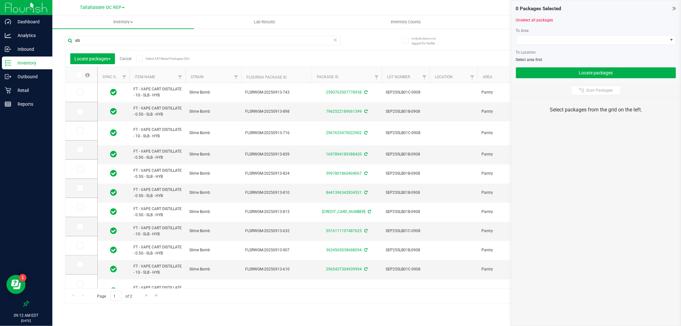
scroll to position [0, 223]
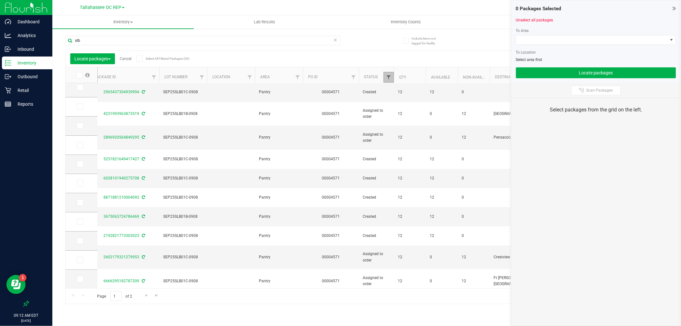
click at [387, 75] on span "Filter" at bounding box center [388, 77] width 5 height 5
click at [391, 113] on input "Assigned to order" at bounding box center [392, 113] width 4 height 4
checkbox input "false"
click at [407, 147] on button "Filter" at bounding box center [402, 146] width 31 height 14
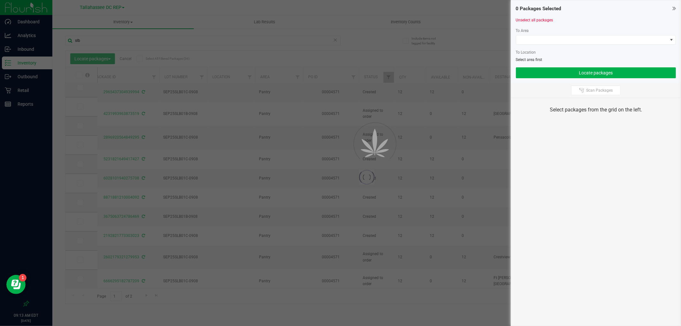
scroll to position [0, 0]
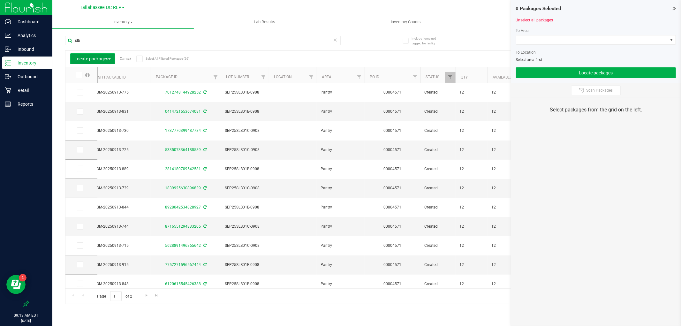
click at [105, 59] on span "Locate packages" at bounding box center [92, 58] width 36 height 5
click at [599, 39] on span at bounding box center [591, 39] width 151 height 9
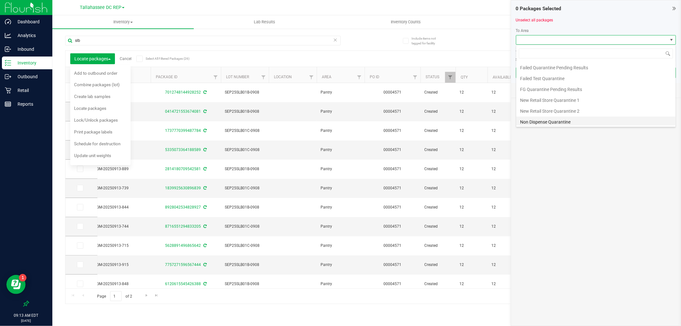
scroll to position [45, 0]
click at [536, 116] on li "Quarantine" at bounding box center [595, 120] width 159 height 11
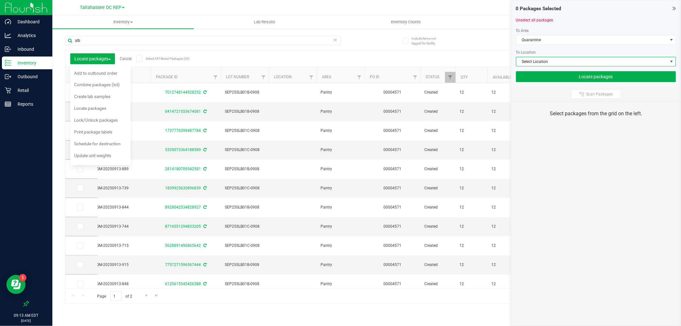
click at [546, 64] on span "Select Location" at bounding box center [591, 61] width 151 height 9
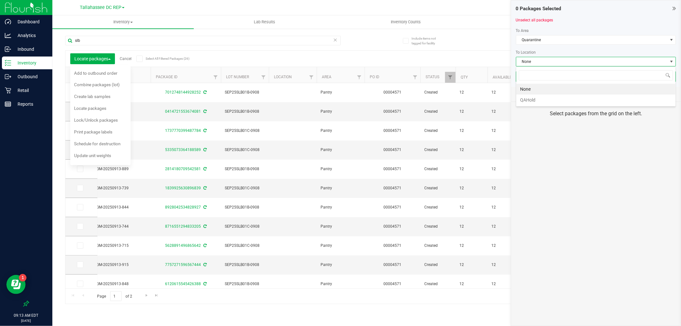
scroll to position [10, 160]
click at [542, 97] on li "QAHold" at bounding box center [595, 100] width 159 height 11
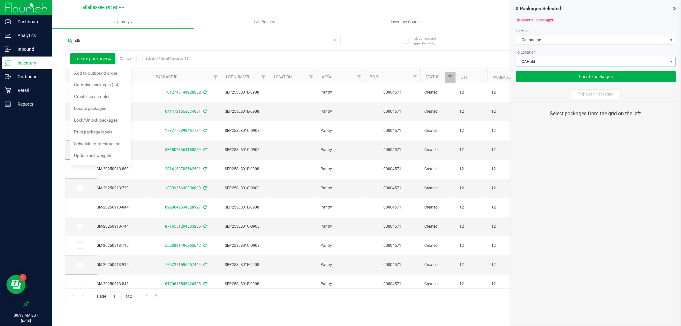
click at [140, 59] on icon at bounding box center [139, 59] width 4 height 0
click at [0, 0] on input "Select All Filtered Packages (26)" at bounding box center [0, 0] width 0 height 0
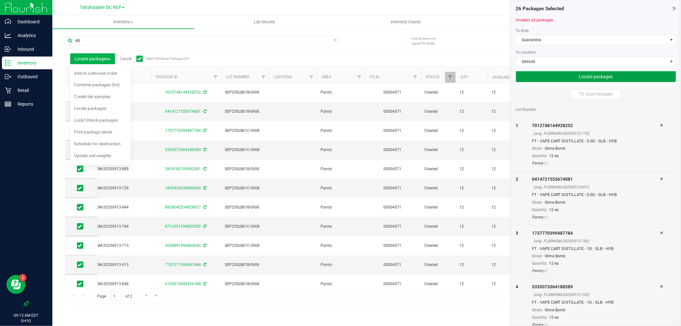
click at [537, 77] on button "Locate packages" at bounding box center [596, 76] width 160 height 11
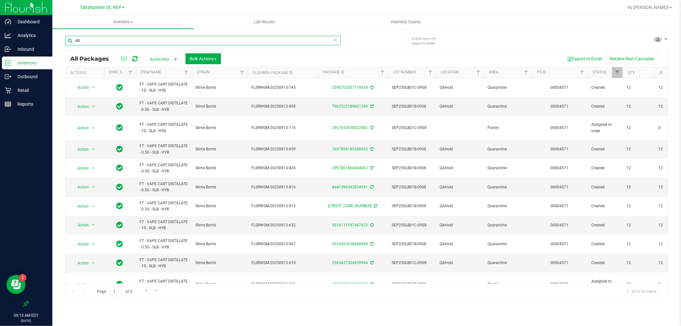
click at [108, 43] on input "slb" at bounding box center [203, 41] width 276 height 10
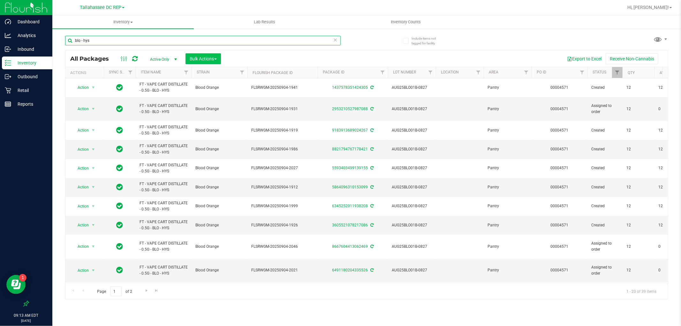
type input "blo - hys"
click at [209, 61] on button "Bulk Actions" at bounding box center [202, 58] width 35 height 11
click at [211, 105] on div "Locate packages" at bounding box center [209, 109] width 41 height 10
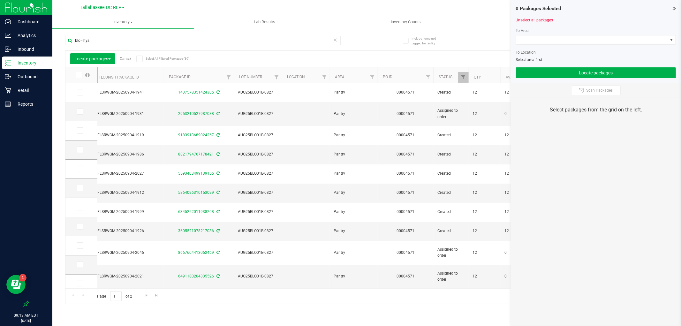
scroll to position [0, 153]
click at [461, 79] on link "Filter" at bounding box center [458, 77] width 11 height 11
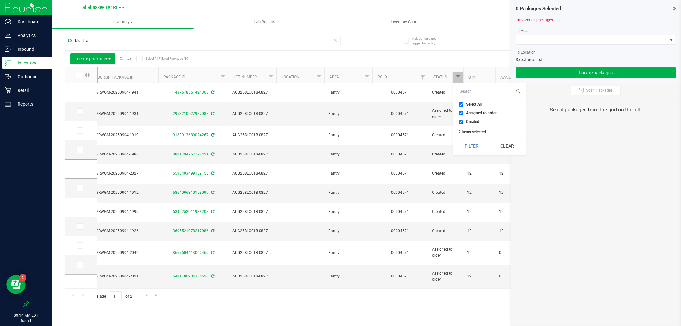
click at [462, 112] on input "Assigned to order" at bounding box center [461, 113] width 4 height 4
checkbox input "false"
click at [476, 144] on button "Filter" at bounding box center [472, 146] width 31 height 14
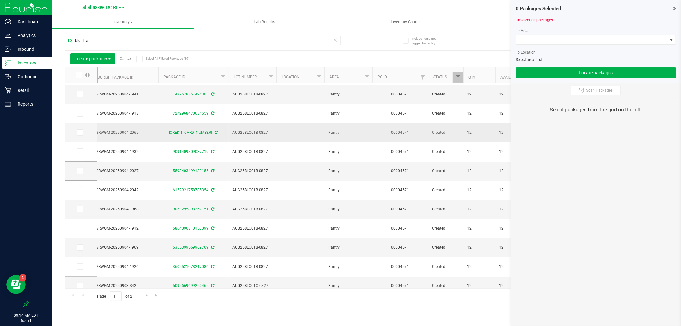
scroll to position [177, 0]
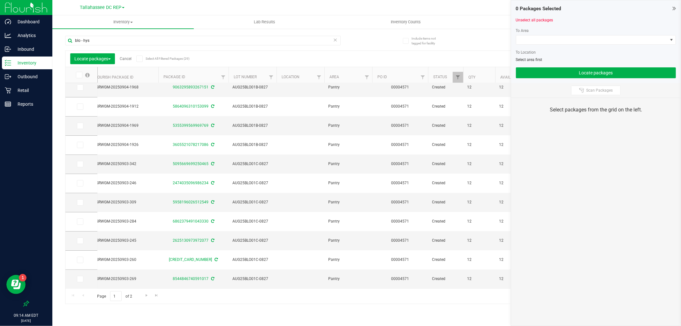
click at [141, 59] on icon at bounding box center [139, 59] width 4 height 0
click at [0, 0] on input "Select All Filtered Packages (29)" at bounding box center [0, 0] width 0 height 0
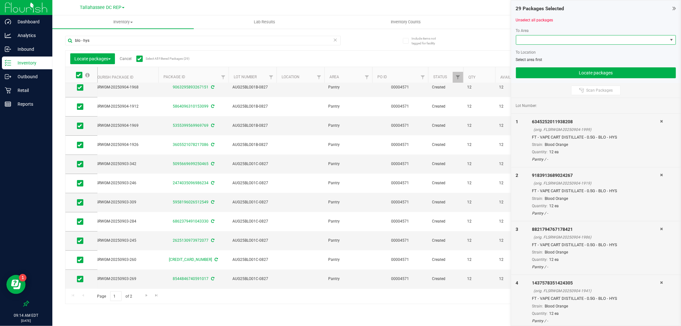
click at [554, 38] on span at bounding box center [591, 39] width 151 height 9
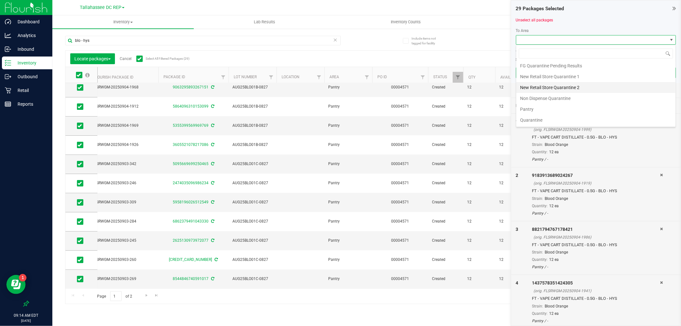
scroll to position [45, 0]
click at [559, 120] on li "Quarantine" at bounding box center [595, 120] width 159 height 11
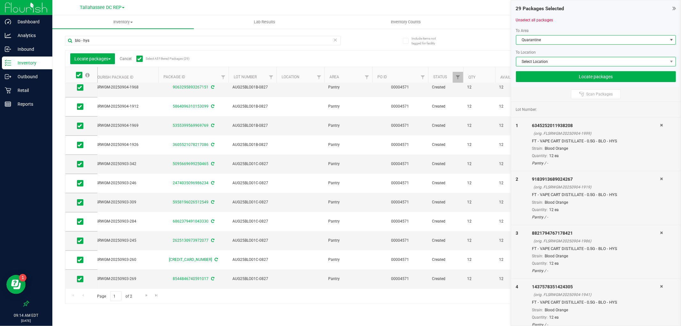
click at [546, 58] on span "Select Location" at bounding box center [591, 61] width 151 height 9
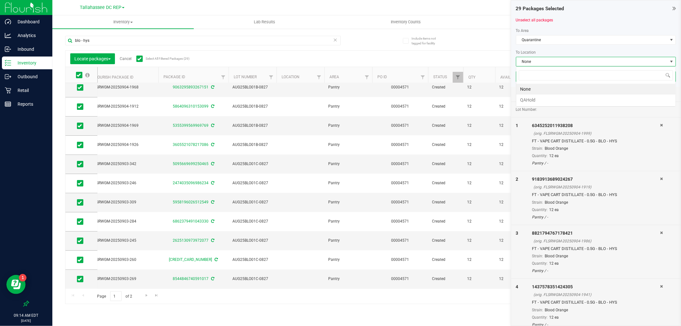
scroll to position [10, 160]
click at [543, 97] on li "QAHold" at bounding box center [595, 100] width 159 height 11
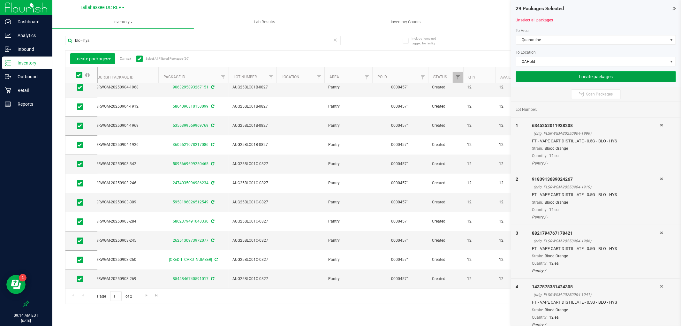
click at [551, 78] on button "Locate packages" at bounding box center [596, 76] width 160 height 11
